Goal: Obtain resource: Obtain resource

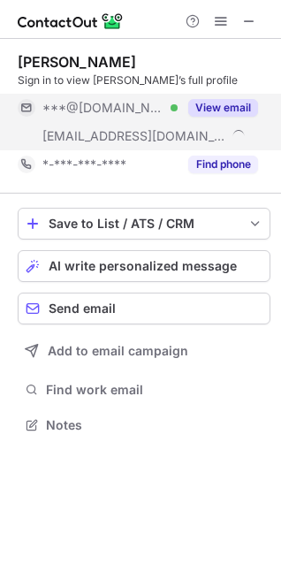
scroll to position [413, 281]
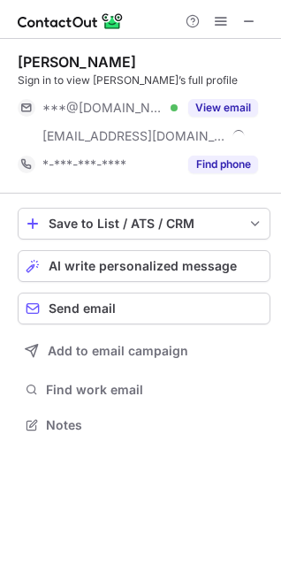
scroll to position [413, 281]
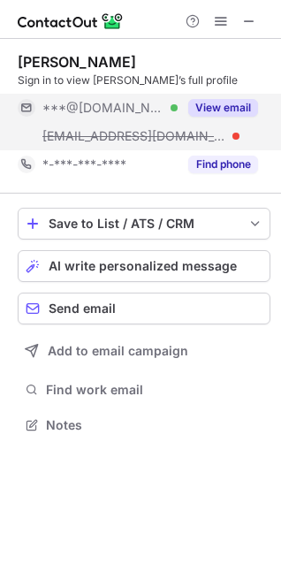
click at [238, 103] on button "View email" at bounding box center [223, 108] width 70 height 18
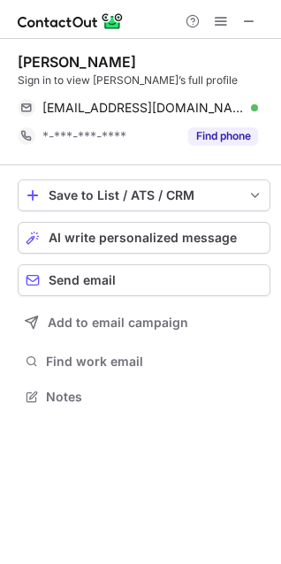
scroll to position [385, 281]
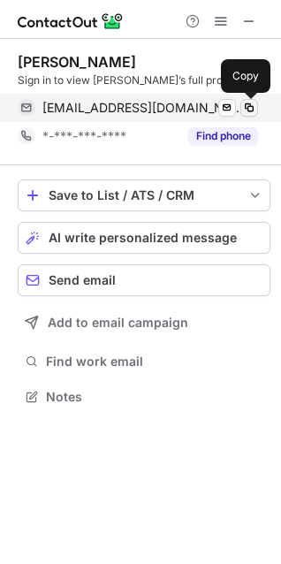
click at [249, 104] on span at bounding box center [249, 108] width 14 height 14
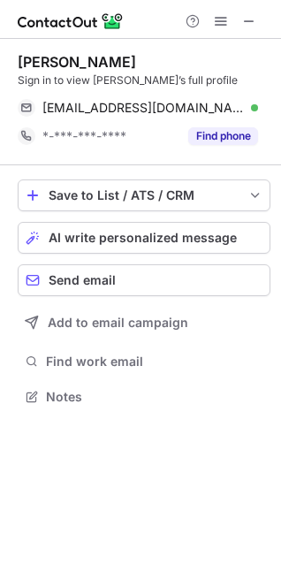
scroll to position [385, 281]
click at [130, 61] on div "Kaitlyn-Marie Torres" at bounding box center [77, 62] width 119 height 18
click at [129, 62] on div "Kaitlyn-Marie Torres" at bounding box center [77, 62] width 119 height 18
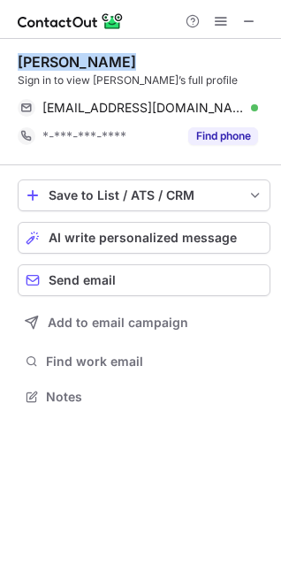
click at [129, 62] on div "Kaitlyn-Marie Torres" at bounding box center [77, 62] width 119 height 18
copy div "Kaitlyn-Marie Torres"
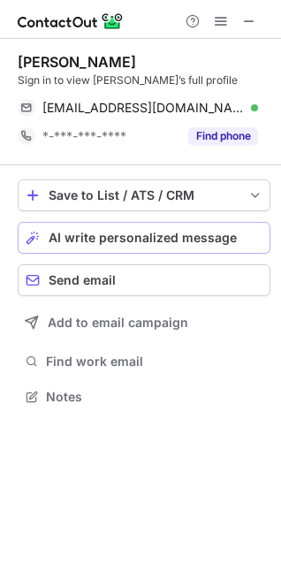
scroll to position [385, 281]
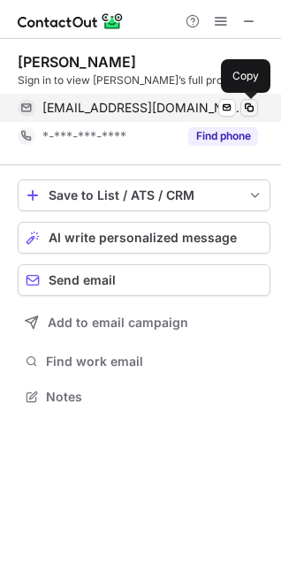
click at [249, 101] on span at bounding box center [249, 108] width 14 height 14
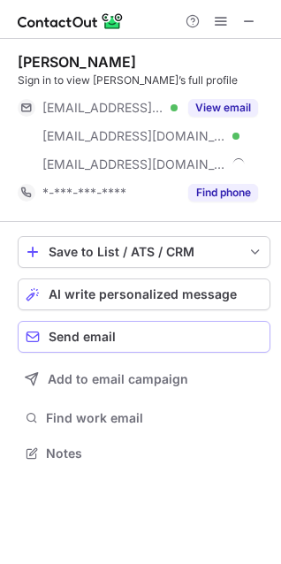
scroll to position [441, 281]
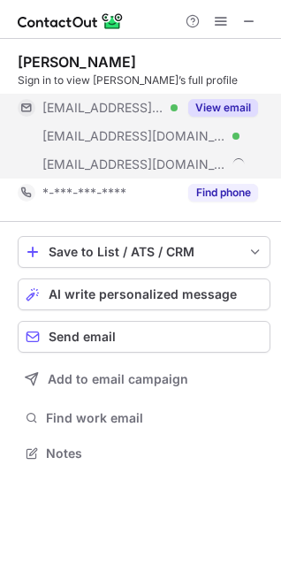
click at [234, 112] on button "View email" at bounding box center [223, 108] width 70 height 18
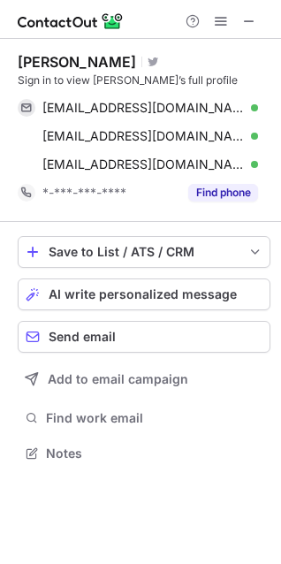
click at [82, 64] on div "Tony Benware" at bounding box center [77, 62] width 119 height 18
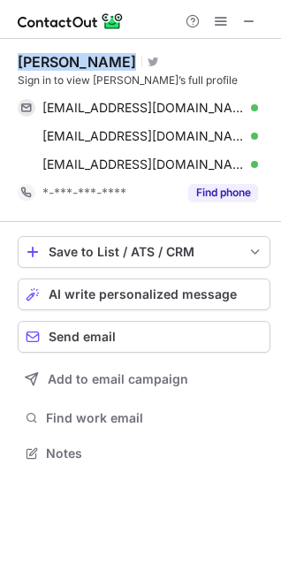
click at [82, 64] on div "Tony Benware" at bounding box center [77, 62] width 119 height 18
copy div "Tony Benware"
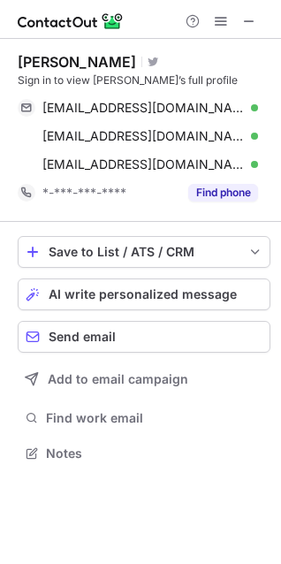
scroll to position [441, 281]
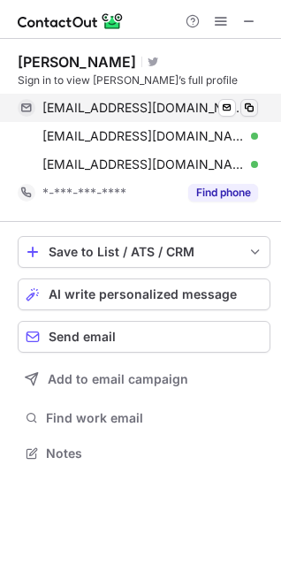
click at [247, 110] on span at bounding box center [249, 108] width 14 height 14
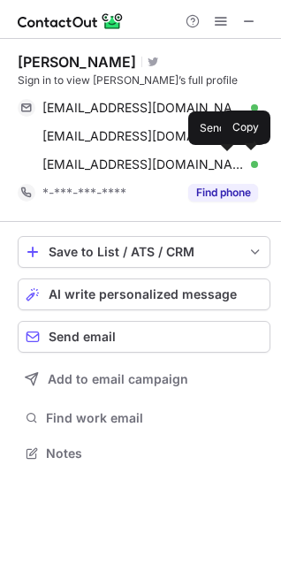
scroll to position [441, 281]
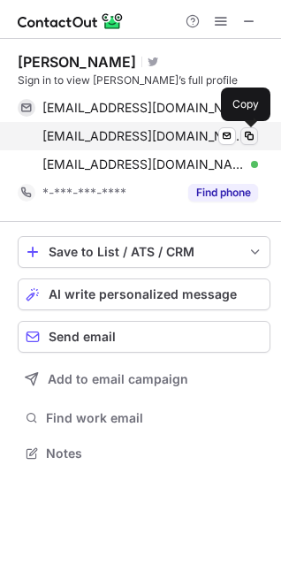
click at [251, 127] on button at bounding box center [250, 136] width 18 height 18
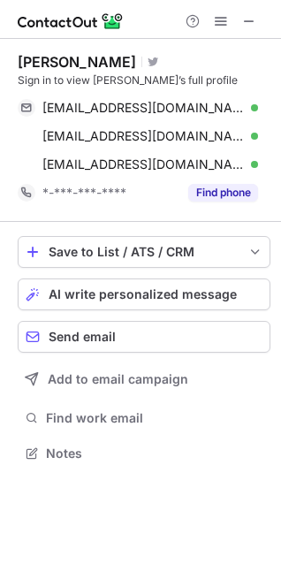
scroll to position [441, 281]
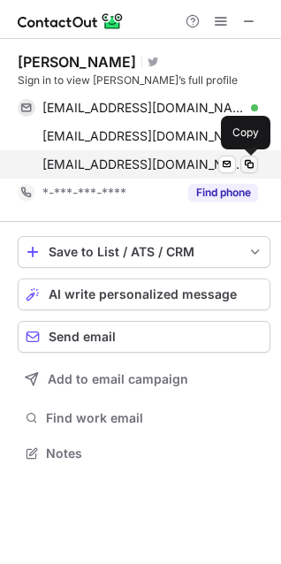
click at [253, 164] on span at bounding box center [249, 164] width 14 height 14
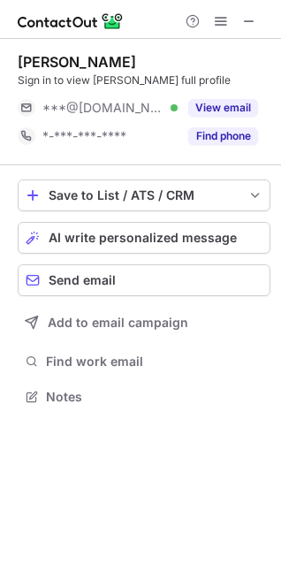
scroll to position [385, 281]
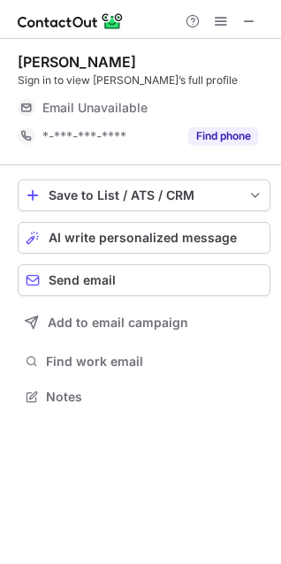
scroll to position [390, 281]
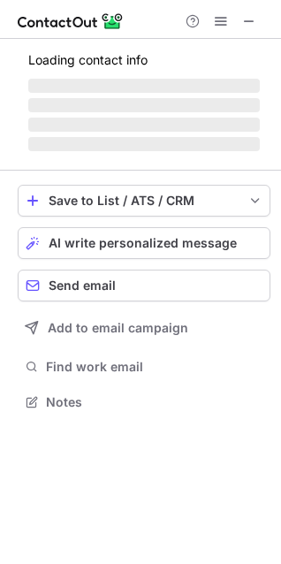
scroll to position [413, 281]
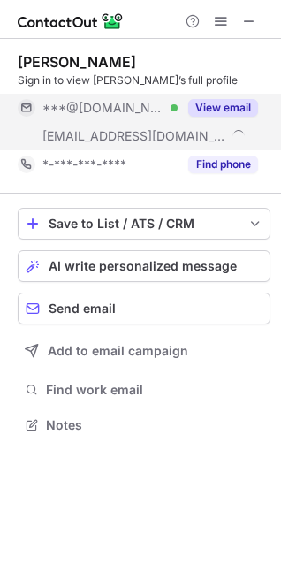
click at [218, 105] on button "View email" at bounding box center [223, 108] width 70 height 18
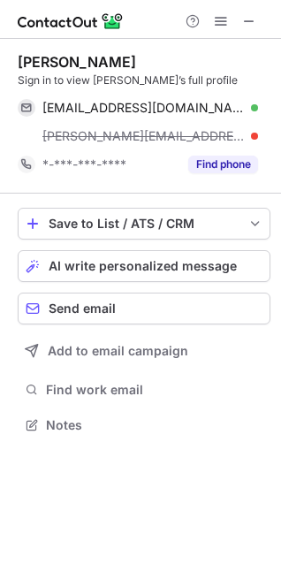
click at [96, 62] on div "Carolyn Gonzales" at bounding box center [77, 62] width 119 height 18
click at [96, 62] on div "[PERSON_NAME]" at bounding box center [77, 62] width 119 height 18
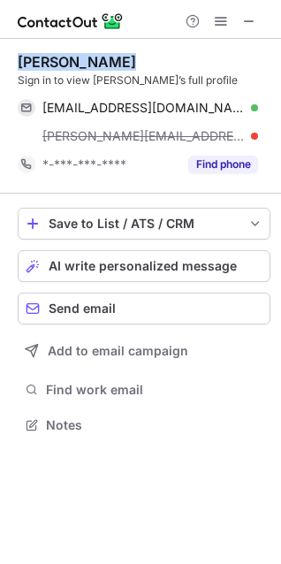
click at [96, 62] on div "[PERSON_NAME]" at bounding box center [77, 62] width 119 height 18
copy div "[PERSON_NAME]"
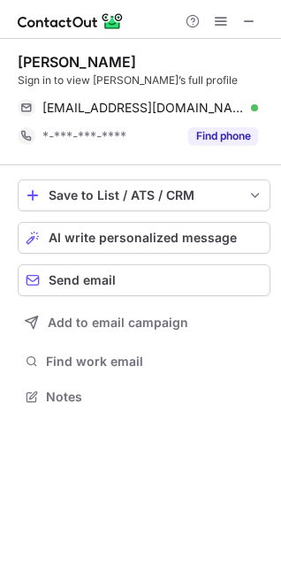
scroll to position [385, 281]
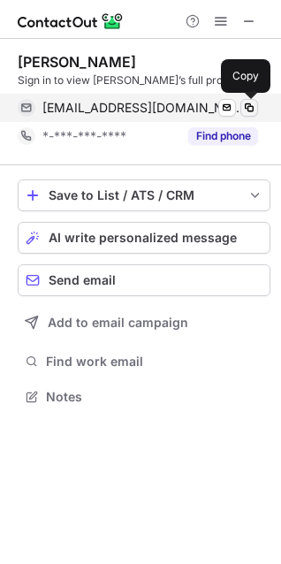
click at [250, 104] on span at bounding box center [249, 108] width 14 height 14
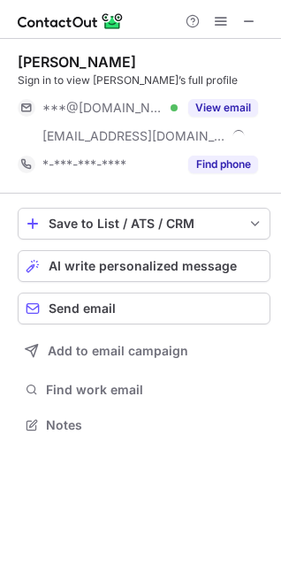
scroll to position [413, 281]
click at [66, 65] on div "[PERSON_NAME]" at bounding box center [77, 62] width 119 height 18
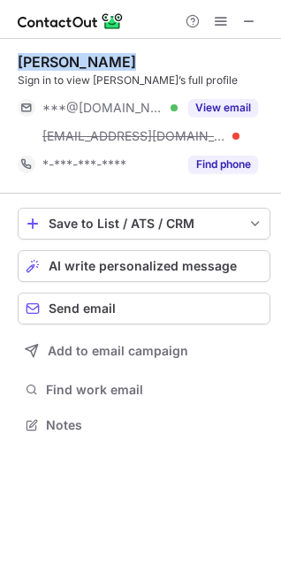
click at [66, 65] on div "[PERSON_NAME]" at bounding box center [77, 62] width 119 height 18
copy div "[PERSON_NAME]"
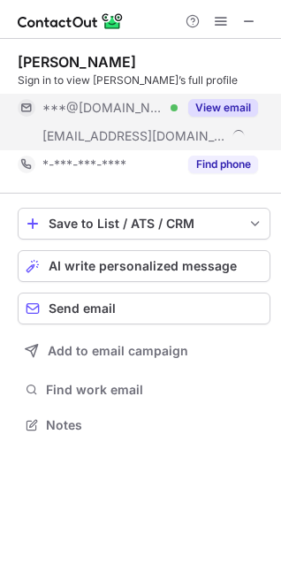
scroll to position [413, 281]
click at [228, 102] on button "View email" at bounding box center [223, 108] width 70 height 18
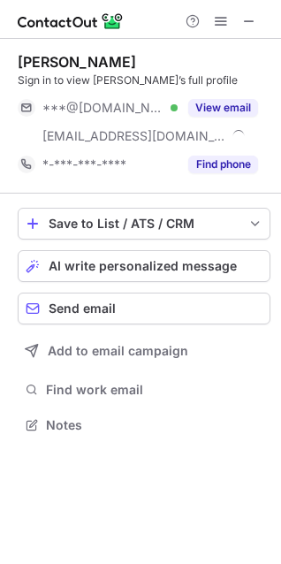
scroll to position [413, 281]
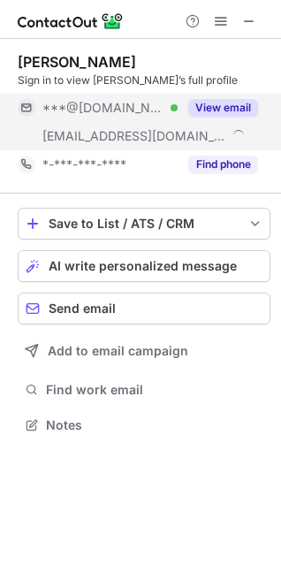
click at [229, 112] on button "View email" at bounding box center [223, 108] width 70 height 18
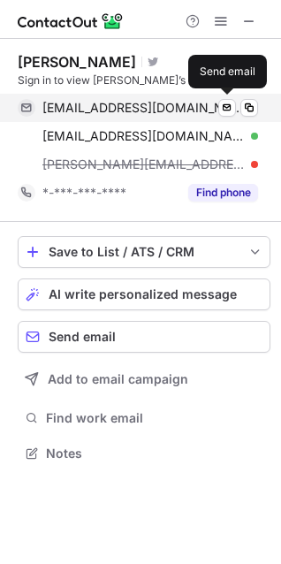
scroll to position [441, 281]
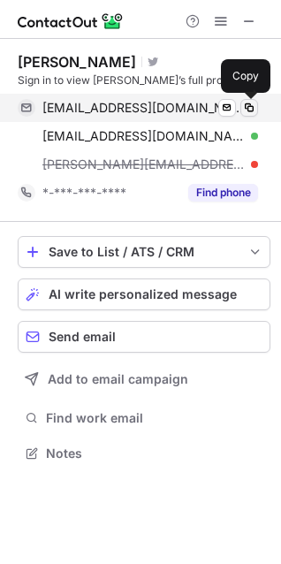
click at [245, 109] on span at bounding box center [249, 108] width 14 height 14
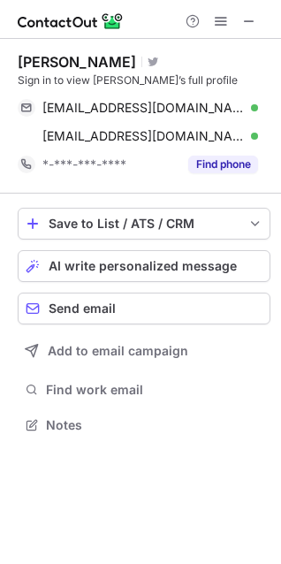
scroll to position [413, 281]
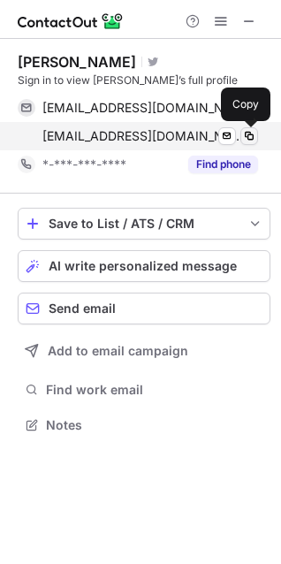
click at [245, 134] on span at bounding box center [249, 136] width 14 height 14
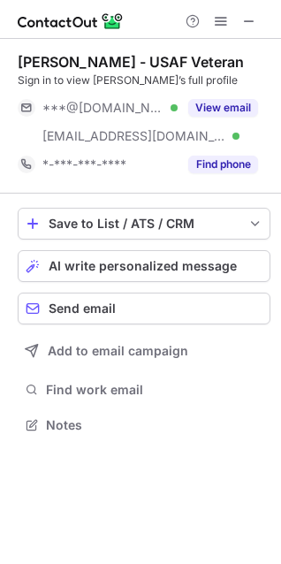
scroll to position [413, 281]
click at [97, 59] on div "[PERSON_NAME] - USAF Veteran" at bounding box center [131, 62] width 226 height 18
click at [97, 59] on div "David Riggs - USAF Veteran" at bounding box center [131, 62] width 226 height 18
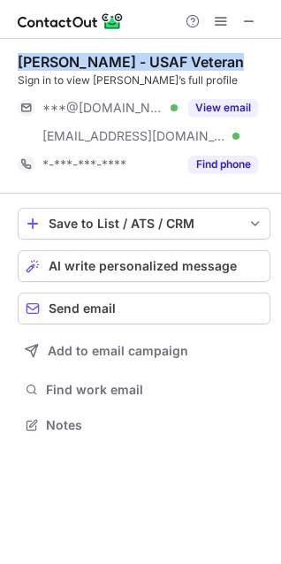
click at [97, 59] on div "David Riggs - USAF Veteran" at bounding box center [131, 62] width 226 height 18
copy div "David Riggs - USAF Veteran"
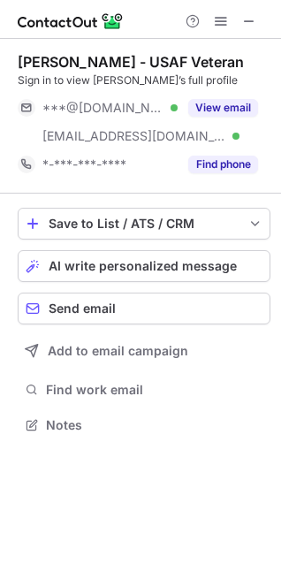
scroll to position [413, 281]
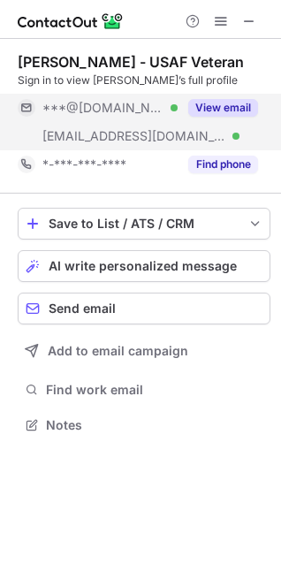
click at [241, 108] on button "View email" at bounding box center [223, 108] width 70 height 18
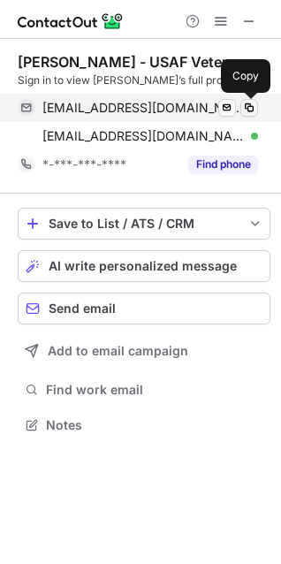
click at [252, 105] on span at bounding box center [249, 108] width 14 height 14
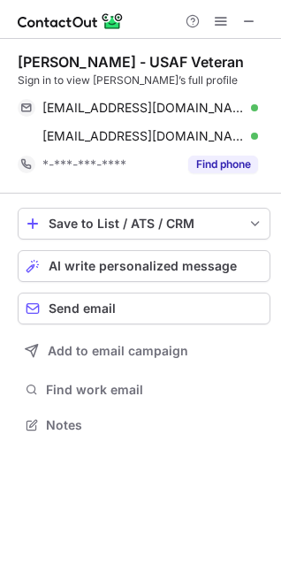
scroll to position [413, 281]
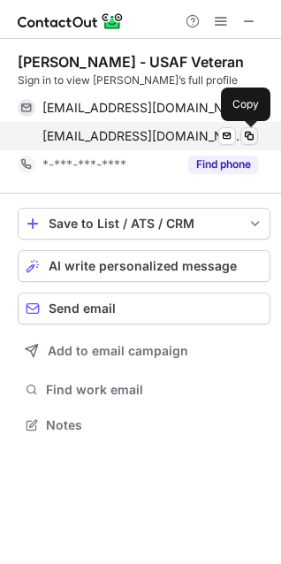
click at [250, 137] on span at bounding box center [249, 136] width 14 height 14
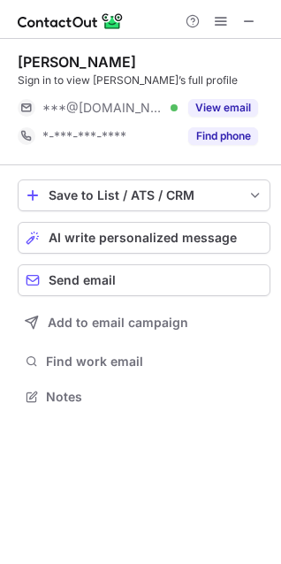
scroll to position [385, 281]
click at [102, 62] on div "Timi Wyman" at bounding box center [77, 62] width 119 height 18
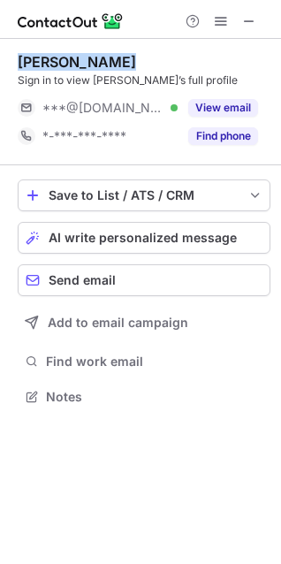
click at [102, 62] on div "Timi Wyman" at bounding box center [77, 62] width 119 height 18
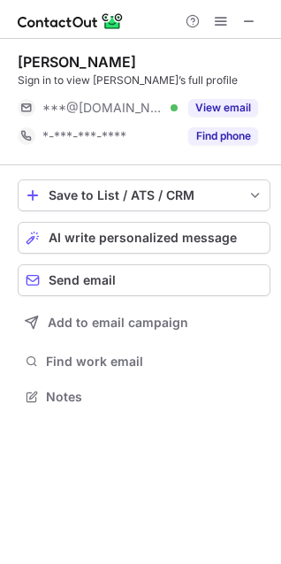
click at [102, 62] on div "Timi Wyman" at bounding box center [77, 62] width 119 height 18
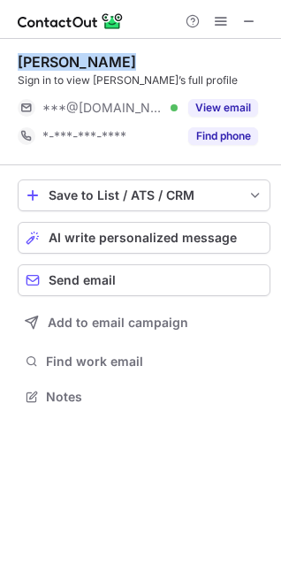
click at [102, 62] on div "Timi Wyman" at bounding box center [77, 62] width 119 height 18
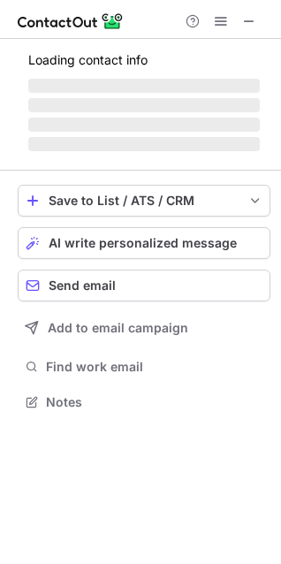
scroll to position [385, 281]
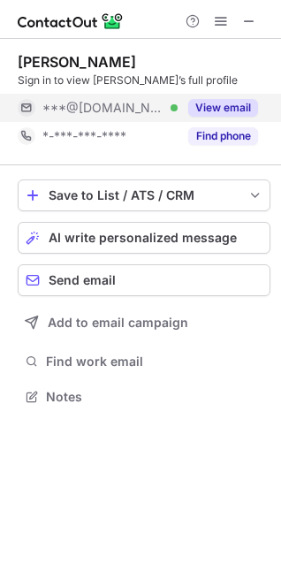
click at [240, 112] on button "View email" at bounding box center [223, 108] width 70 height 18
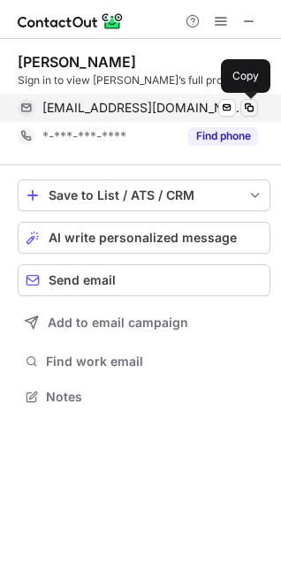
click at [242, 106] on span at bounding box center [249, 108] width 14 height 14
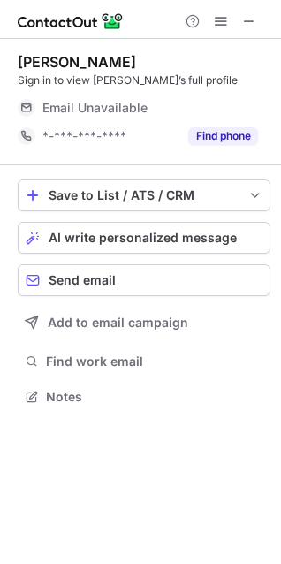
scroll to position [385, 281]
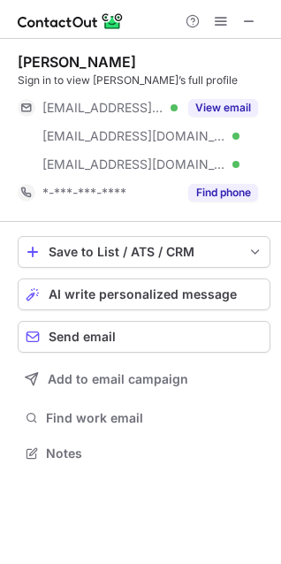
scroll to position [441, 281]
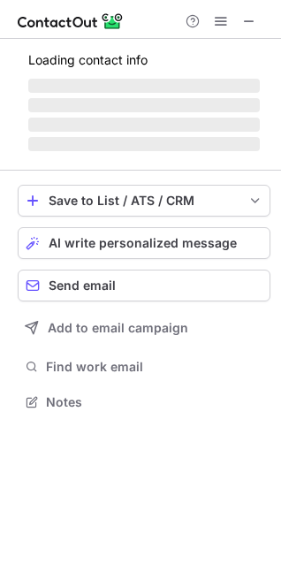
scroll to position [441, 281]
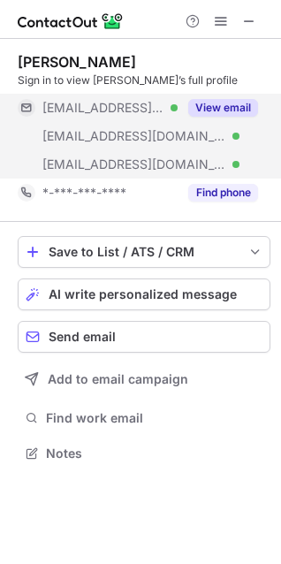
click at [246, 103] on button "View email" at bounding box center [223, 108] width 70 height 18
click at [84, 65] on div "[PERSON_NAME]" at bounding box center [77, 62] width 119 height 18
click at [84, 65] on div "Danielle Gregoire" at bounding box center [77, 62] width 119 height 18
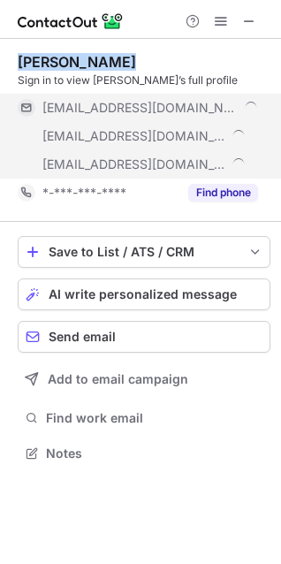
click at [84, 65] on div "Danielle Gregoire Sign in to view Danielle’s full profile ***@adventuresonline.…" at bounding box center [140, 282] width 281 height 564
